Goal: Task Accomplishment & Management: Use online tool/utility

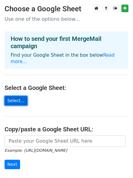
click at [14, 96] on link "Select..." at bounding box center [16, 100] width 23 height 9
click at [18, 97] on link "Select..." at bounding box center [16, 100] width 23 height 9
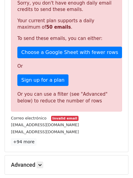
scroll to position [122, 0]
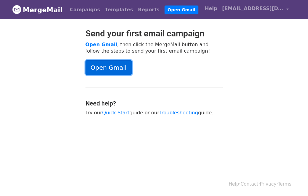
click at [110, 66] on link "Open Gmail" at bounding box center [108, 67] width 46 height 15
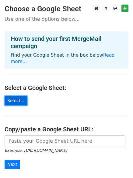
click at [14, 96] on link "Select..." at bounding box center [16, 100] width 23 height 9
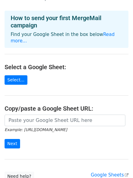
scroll to position [30, 0]
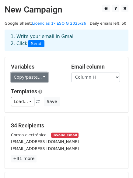
click at [41, 79] on link "Copy/paste..." at bounding box center [29, 77] width 37 height 9
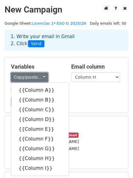
click at [41, 79] on link "Copy/paste..." at bounding box center [29, 77] width 37 height 9
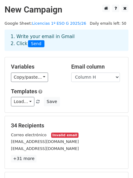
click at [64, 84] on div "Variables Copy/paste... {{Column A}} {{Column B}} {{Column C}} {{Column D}} {{C…" at bounding box center [67, 84] width 124 height 55
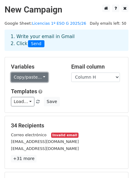
click at [37, 79] on link "Copy/paste..." at bounding box center [29, 77] width 37 height 9
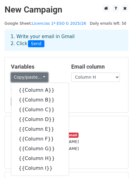
click at [37, 76] on link "Copy/paste..." at bounding box center [29, 77] width 37 height 9
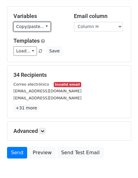
scroll to position [61, 0]
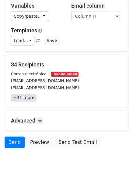
click at [25, 100] on link "+31 more" at bounding box center [24, 98] width 26 height 8
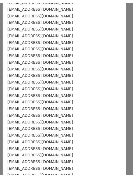
scroll to position [0, 0]
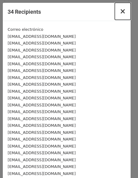
click at [120, 13] on span "×" at bounding box center [123, 11] width 6 height 9
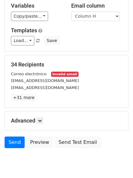
click at [56, 74] on small "Invalid email" at bounding box center [64, 74] width 27 height 5
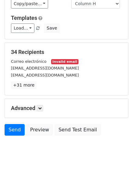
scroll to position [83, 0]
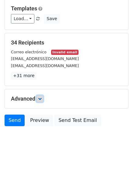
click at [38, 100] on link at bounding box center [40, 98] width 7 height 7
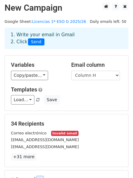
scroll to position [0, 0]
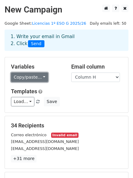
click at [41, 79] on link "Copy/paste..." at bounding box center [29, 77] width 37 height 9
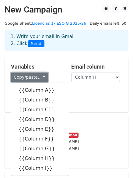
click at [41, 78] on link "Copy/paste..." at bounding box center [29, 77] width 37 height 9
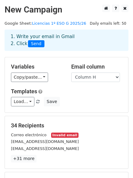
click at [53, 78] on div "Copy/paste... {{Column A}} {{Column B}} {{Column C}} {{Column D}} {{Column E}} …" at bounding box center [36, 77] width 51 height 9
click at [79, 78] on select "Column A Column B Column C Column D Column E Column F Column G Column H Column I" at bounding box center [95, 77] width 49 height 9
click at [27, 101] on link "Load..." at bounding box center [22, 101] width 23 height 9
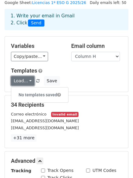
scroll to position [30, 0]
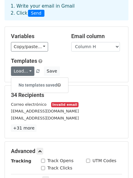
click at [82, 73] on div "Load... No templates saved Save" at bounding box center [66, 70] width 120 height 9
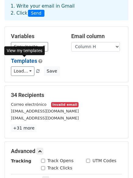
click at [37, 60] on link "Templates" at bounding box center [24, 61] width 26 height 6
